Goal: Obtain resource: Obtain resource

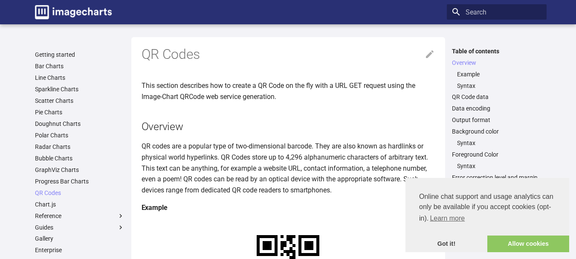
scroll to position [160, 0]
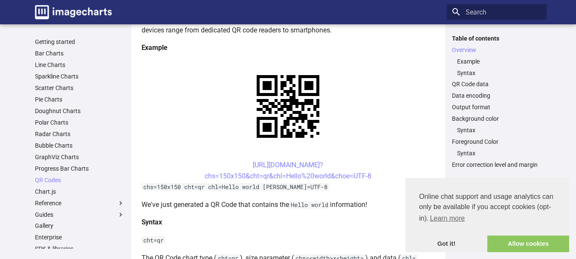
drag, startPoint x: 237, startPoint y: 164, endPoint x: 378, endPoint y: 180, distance: 141.6
click at [378, 180] on center "[URL][DOMAIN_NAME]? chs=150x150&cht=qr&chl=Hello%20world&choe=UTF-8" at bounding box center [288, 170] width 293 height 22
copy link "[URL][DOMAIN_NAME]? chs=150x150&cht=qr&chl=Hello%20world&choe=UTF-8"
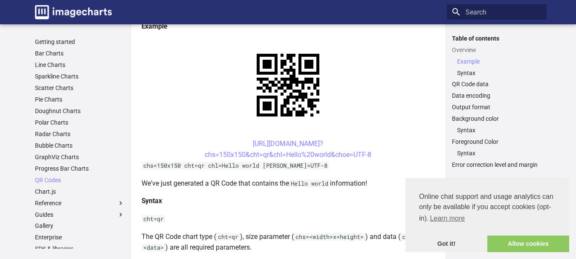
scroll to position [182, 0]
drag, startPoint x: 237, startPoint y: 141, endPoint x: 371, endPoint y: 151, distance: 135.1
click at [371, 151] on center "[URL][DOMAIN_NAME]? chs=150x150&cht=qr&chl=Hello%20world&choe=UTF-8" at bounding box center [288, 149] width 293 height 22
copy link "[URL][DOMAIN_NAME]? chs=150x150&cht=qr&chl=Hello%20world&choe=UTF-8"
click at [365, 141] on center "[URL][DOMAIN_NAME]? chs=150x150&cht=qr&chl=Hello%20world&choe=UTF-8" at bounding box center [288, 149] width 293 height 22
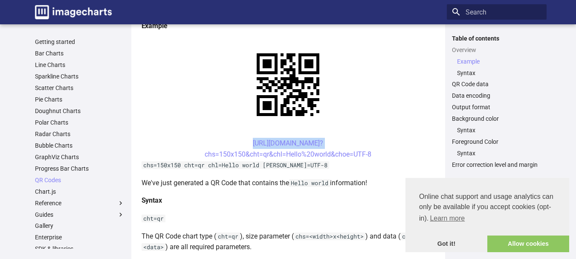
click at [365, 141] on center "[URL][DOMAIN_NAME]? chs=150x150&cht=qr&chl=Hello%20world&choe=UTF-8" at bounding box center [288, 149] width 293 height 22
click at [234, 141] on center "[URL][DOMAIN_NAME]? chs=150x150&cht=qr&chl=Hello%20world&choe=UTF-8" at bounding box center [288, 149] width 293 height 22
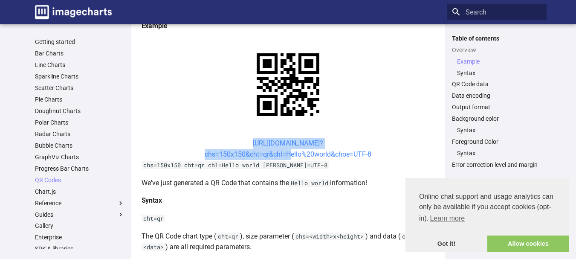
drag, startPoint x: 234, startPoint y: 141, endPoint x: 285, endPoint y: 152, distance: 51.9
click at [285, 152] on center "[URL][DOMAIN_NAME]? chs=150x150&cht=qr&chl=Hello%20world&choe=UTF-8" at bounding box center [288, 149] width 293 height 22
copy link "[URL][DOMAIN_NAME]? chs=150x150&cht=qr&chl="
